Goal: Transaction & Acquisition: Purchase product/service

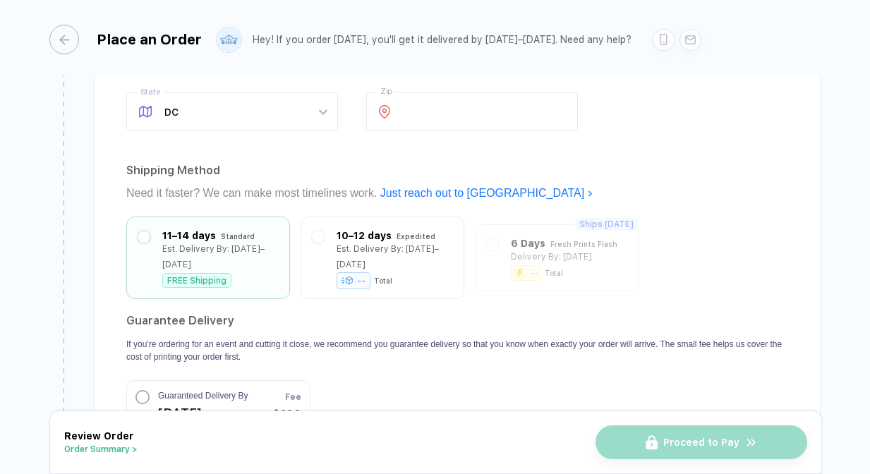
scroll to position [1142, 0]
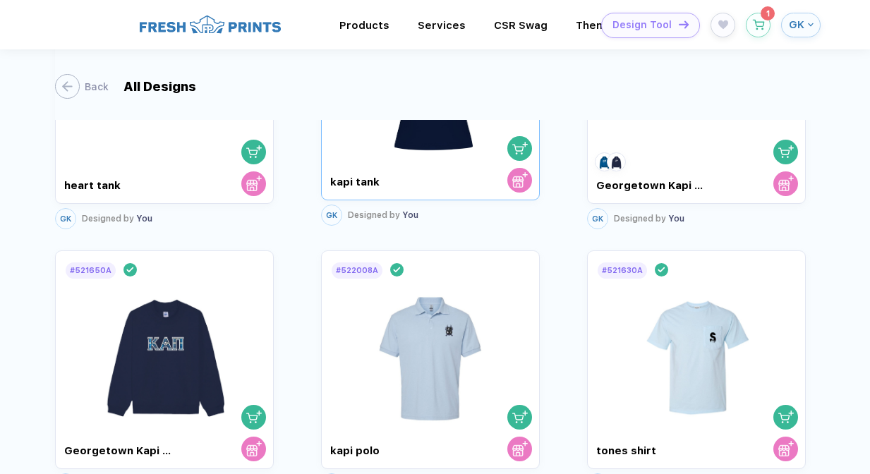
scroll to position [145, 0]
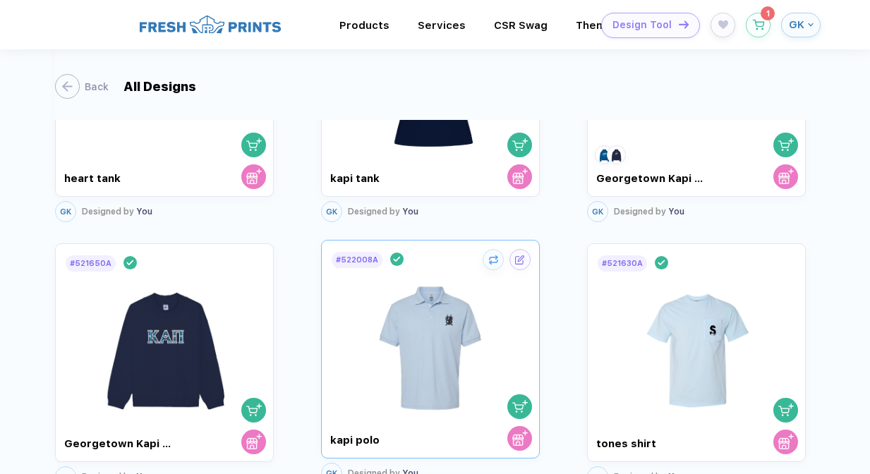
click at [444, 284] on img at bounding box center [430, 341] width 120 height 145
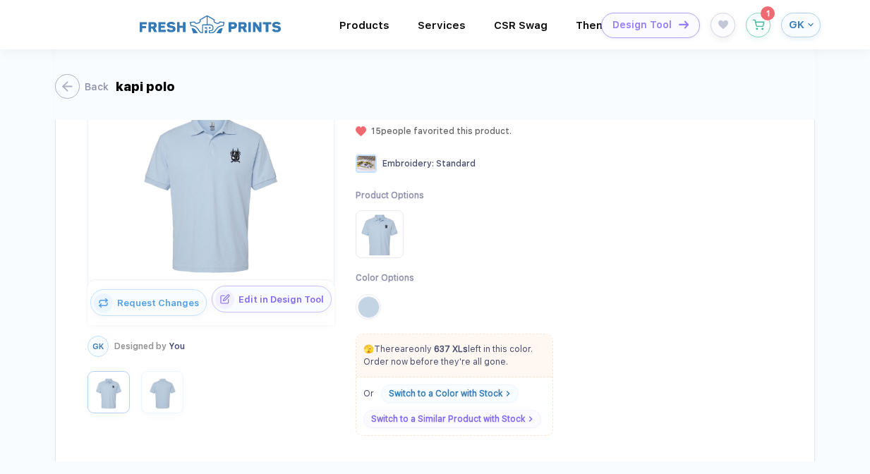
scroll to position [236, 0]
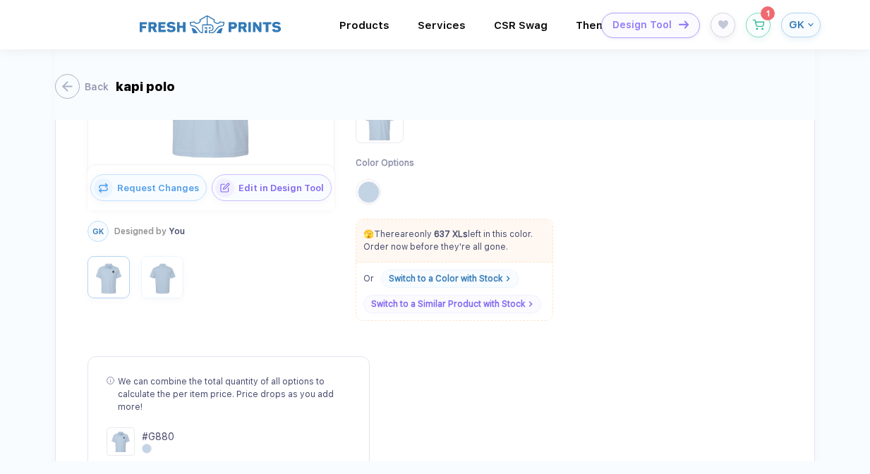
click at [432, 224] on div "🫣 There are only 637 XLs left in this color. Order now before they're all gone." at bounding box center [454, 240] width 196 height 43
click at [432, 237] on p "🫣 There are only 637 XLs left in this color. Order now before they're all gone." at bounding box center [454, 240] width 196 height 25
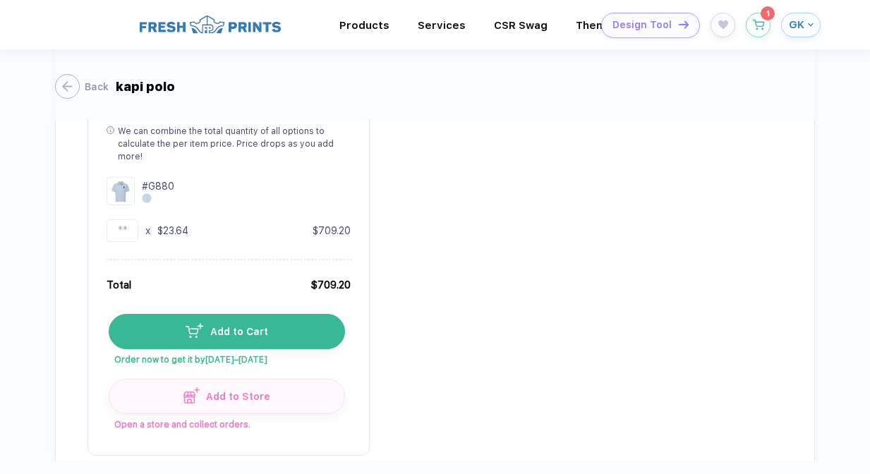
scroll to position [558, 0]
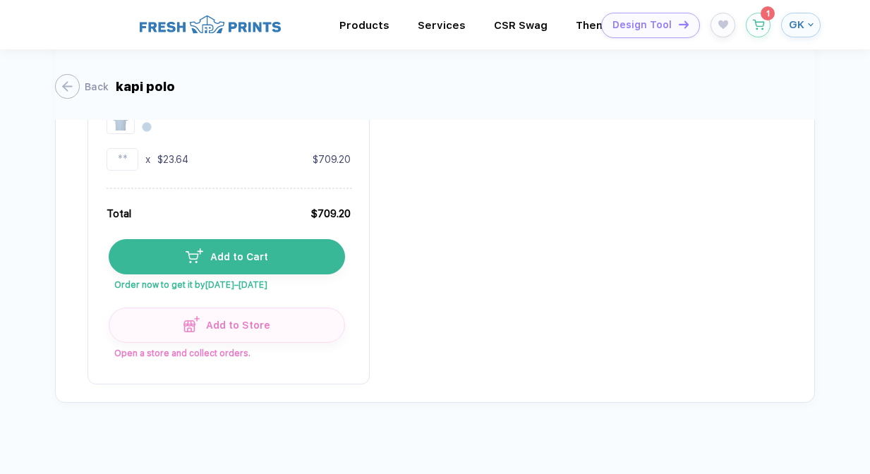
click at [262, 251] on span "Add to Cart" at bounding box center [235, 256] width 65 height 11
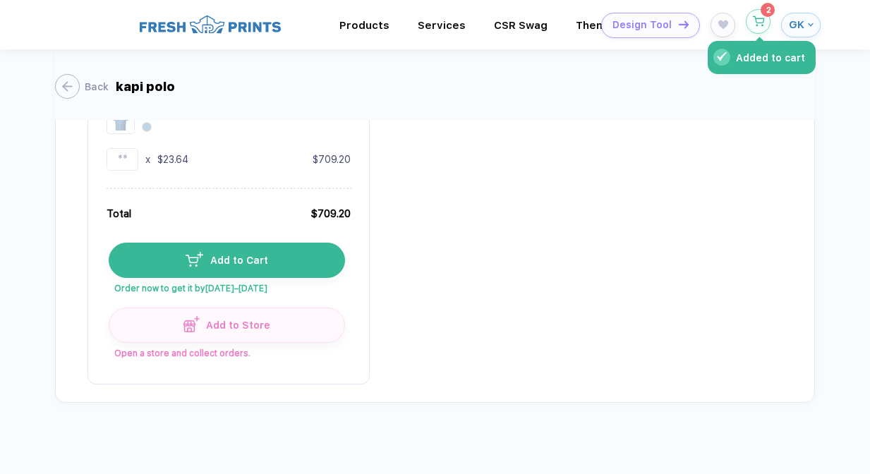
click at [760, 20] on icon "button" at bounding box center [758, 21] width 12 height 11
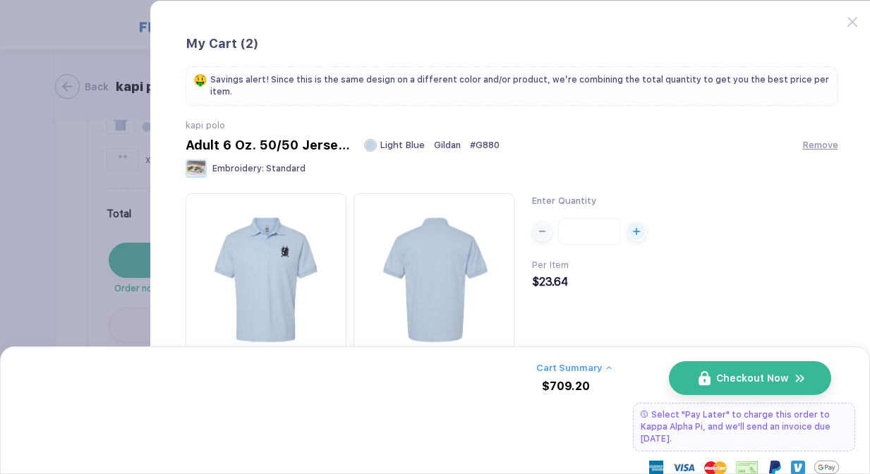
click at [686, 369] on button "Checkout Now" at bounding box center [750, 378] width 162 height 34
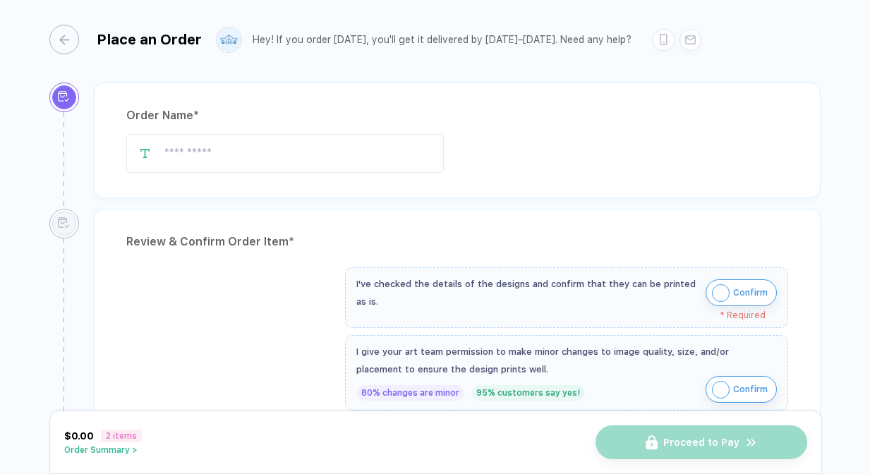
type input "*********"
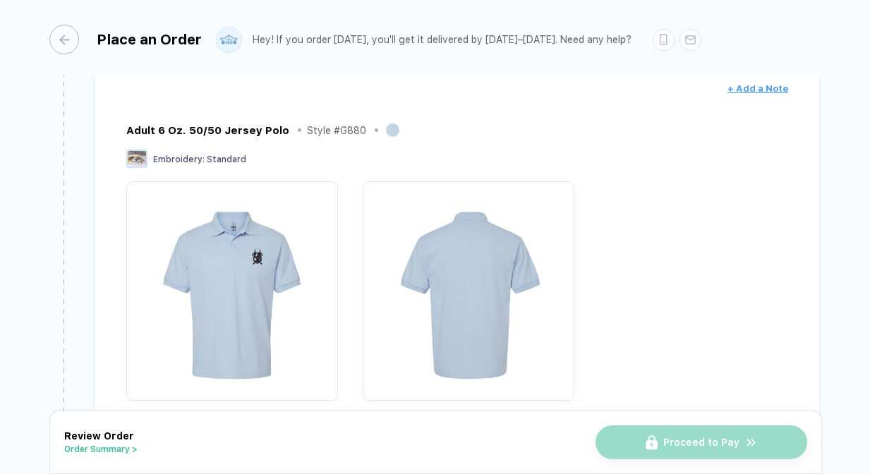
scroll to position [366, 0]
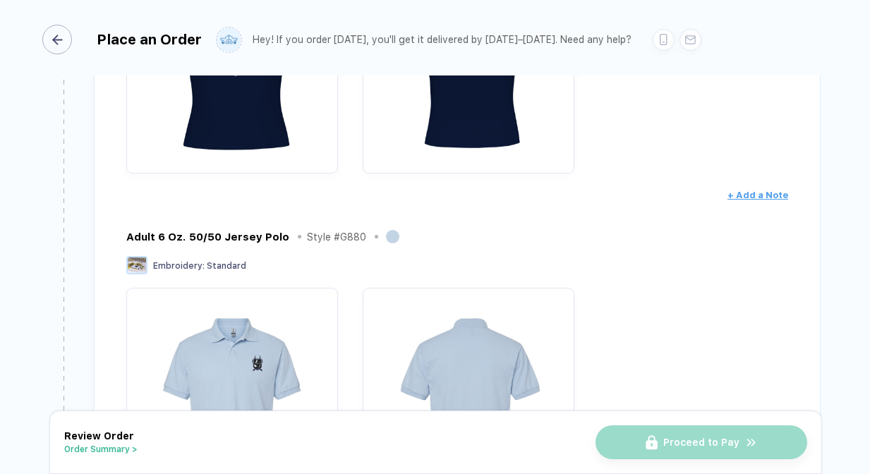
click at [70, 35] on div "button" at bounding box center [57, 40] width 30 height 30
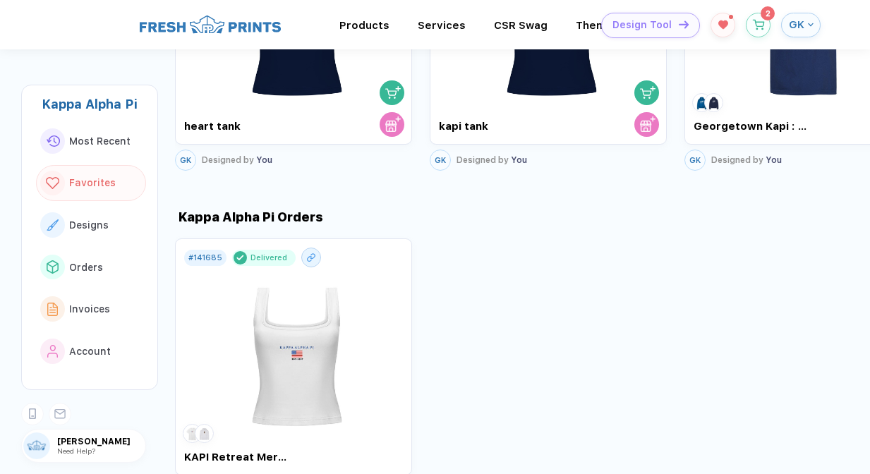
scroll to position [1131, 0]
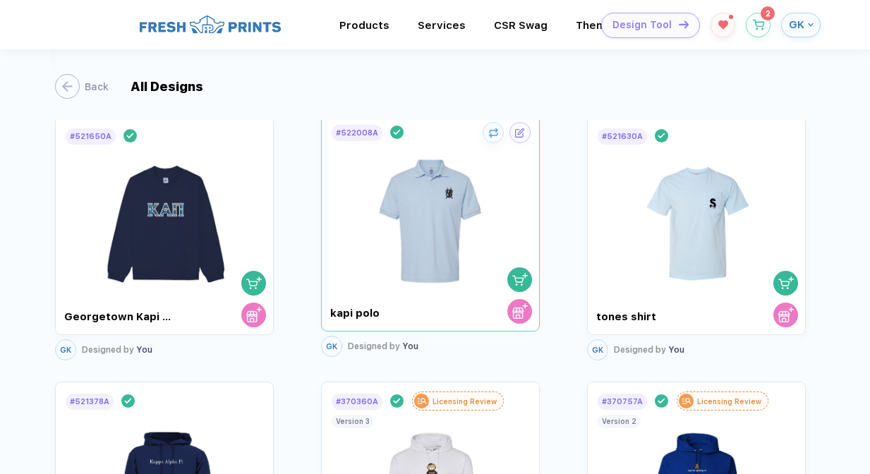
scroll to position [284, 0]
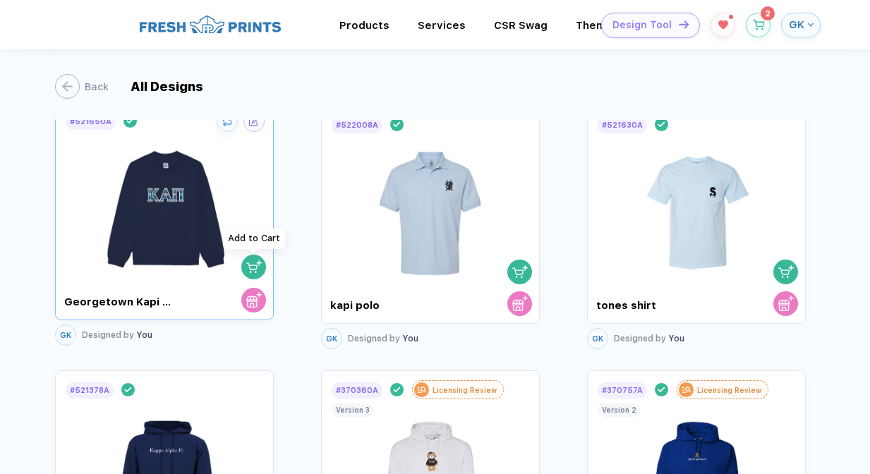
click at [253, 268] on img "button" at bounding box center [254, 267] width 16 height 16
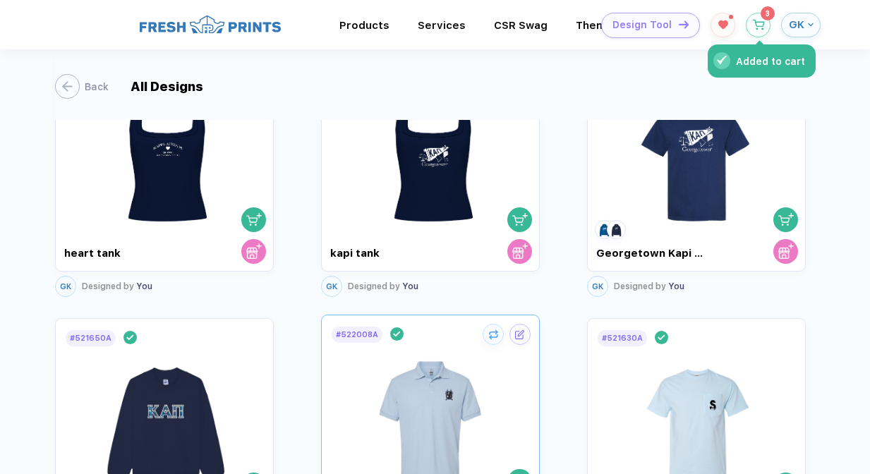
scroll to position [68, 0]
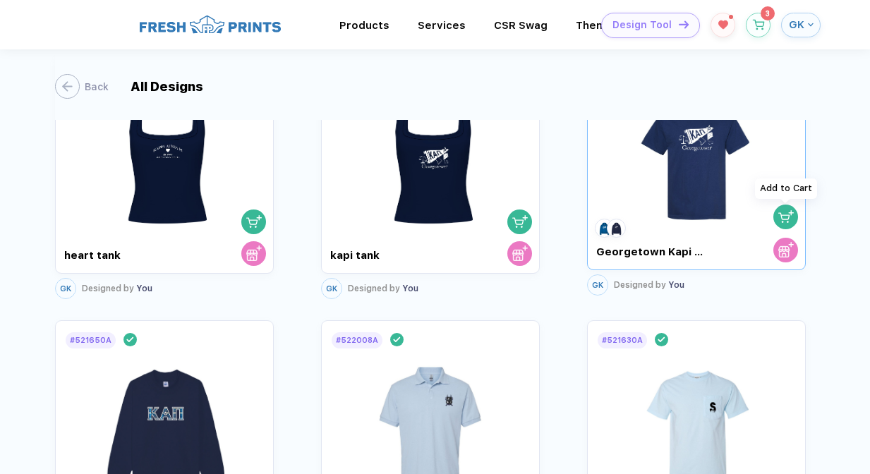
click at [786, 212] on img "button" at bounding box center [786, 217] width 16 height 16
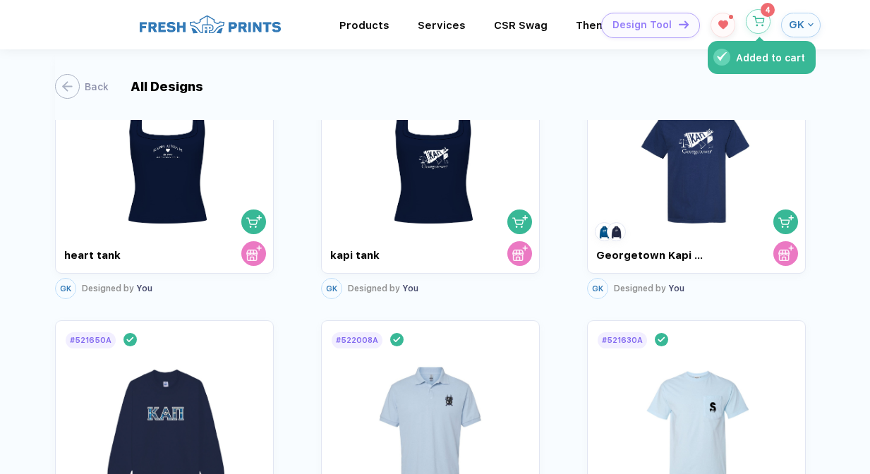
click at [753, 30] on button "Added to cart" at bounding box center [758, 21] width 25 height 25
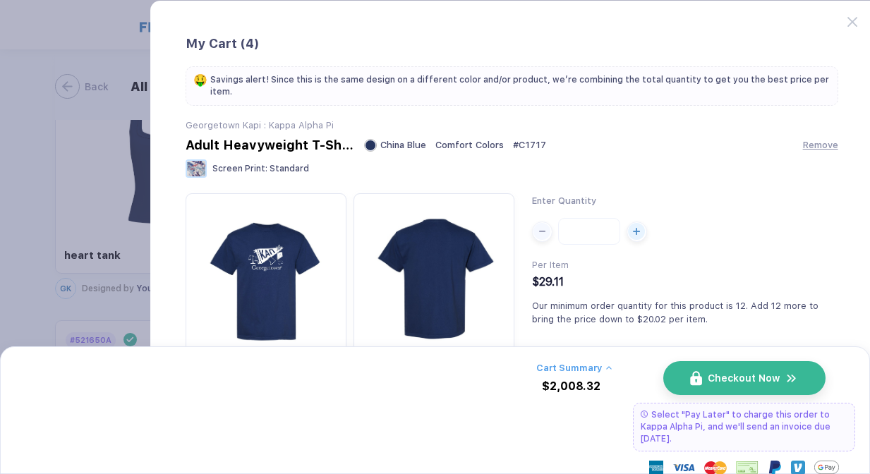
scroll to position [190, 0]
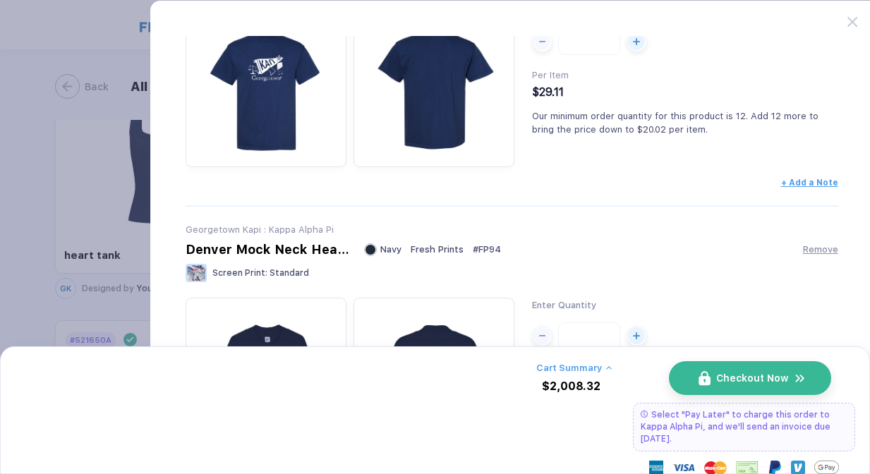
click at [691, 376] on button "Checkout Now" at bounding box center [750, 378] width 162 height 34
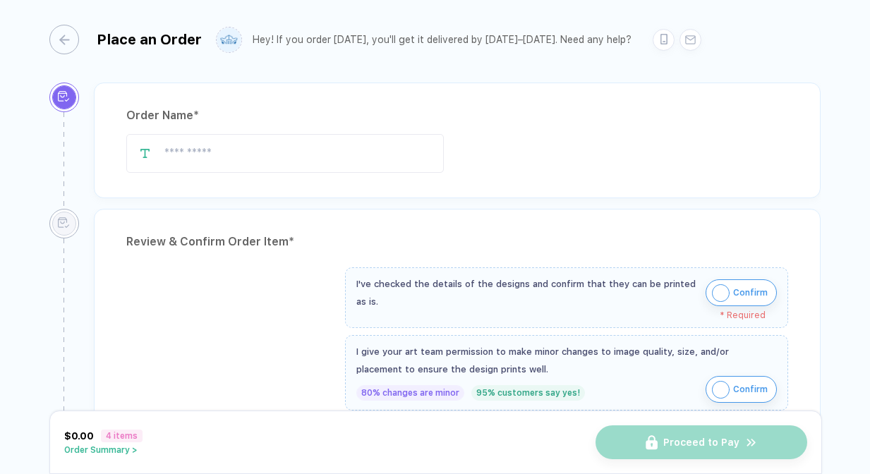
type input "*********"
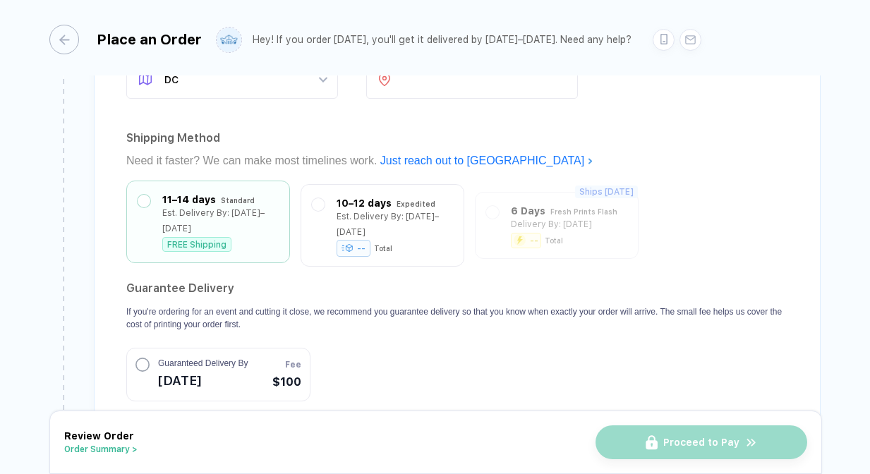
scroll to position [2637, 0]
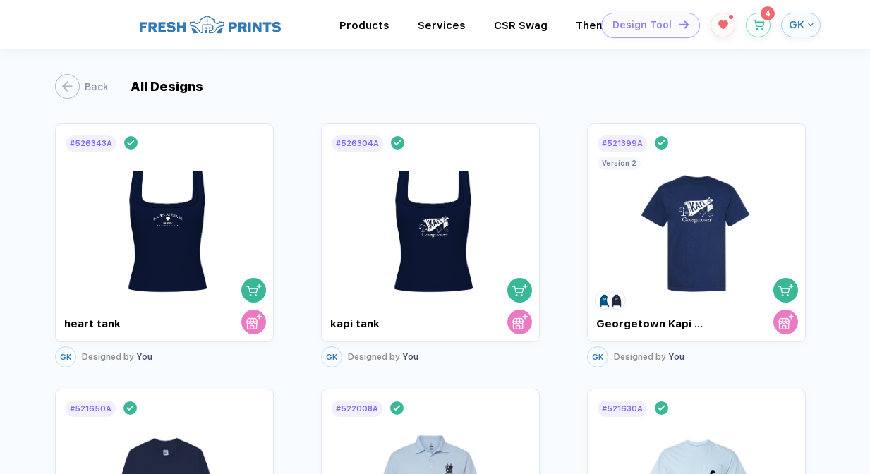
click at [269, 30] on img at bounding box center [210, 24] width 141 height 22
